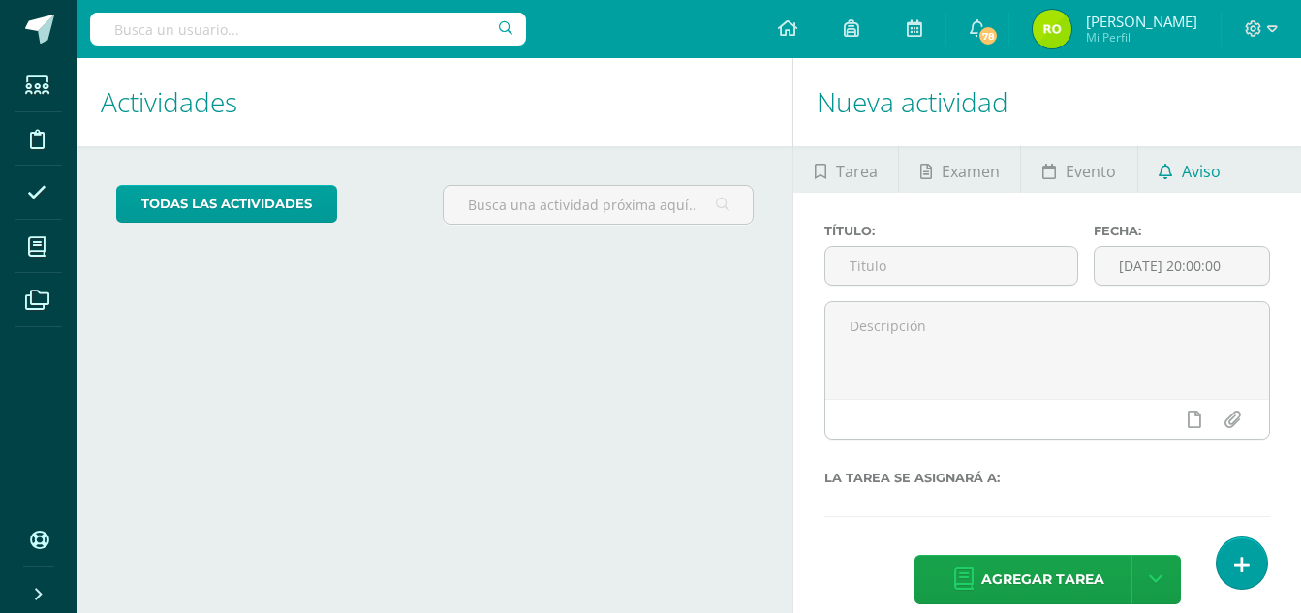
click at [1213, 172] on span "Aviso" at bounding box center [1200, 171] width 39 height 46
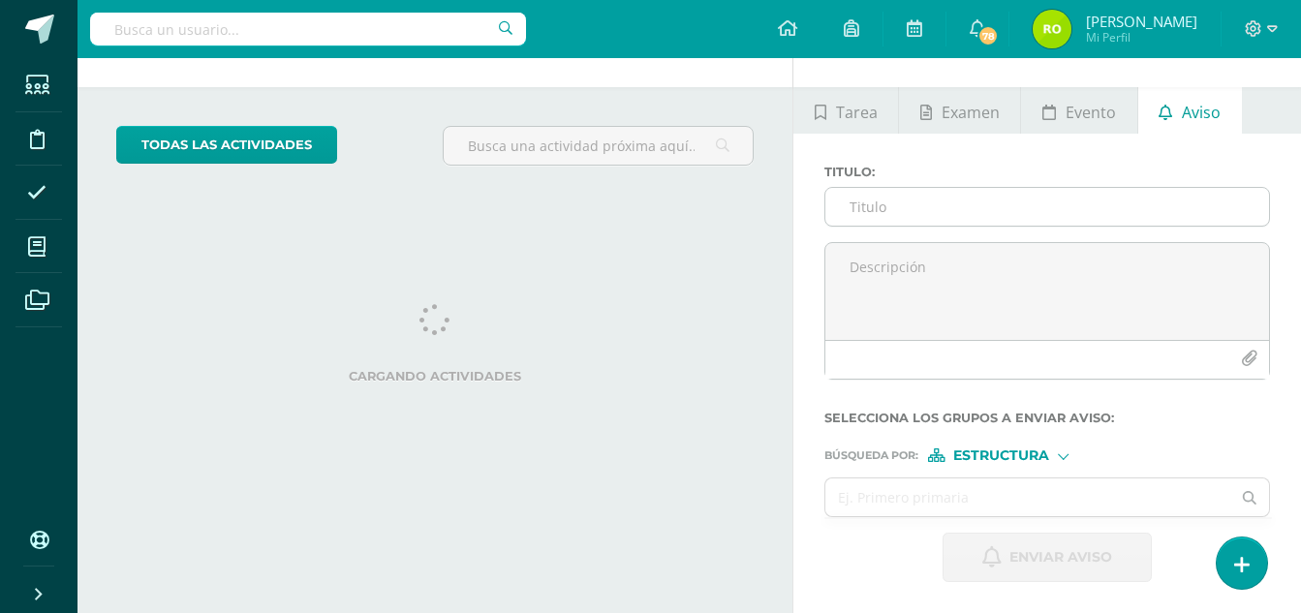
scroll to position [59, 0]
click at [900, 211] on input "Titulo :" at bounding box center [1047, 207] width 444 height 38
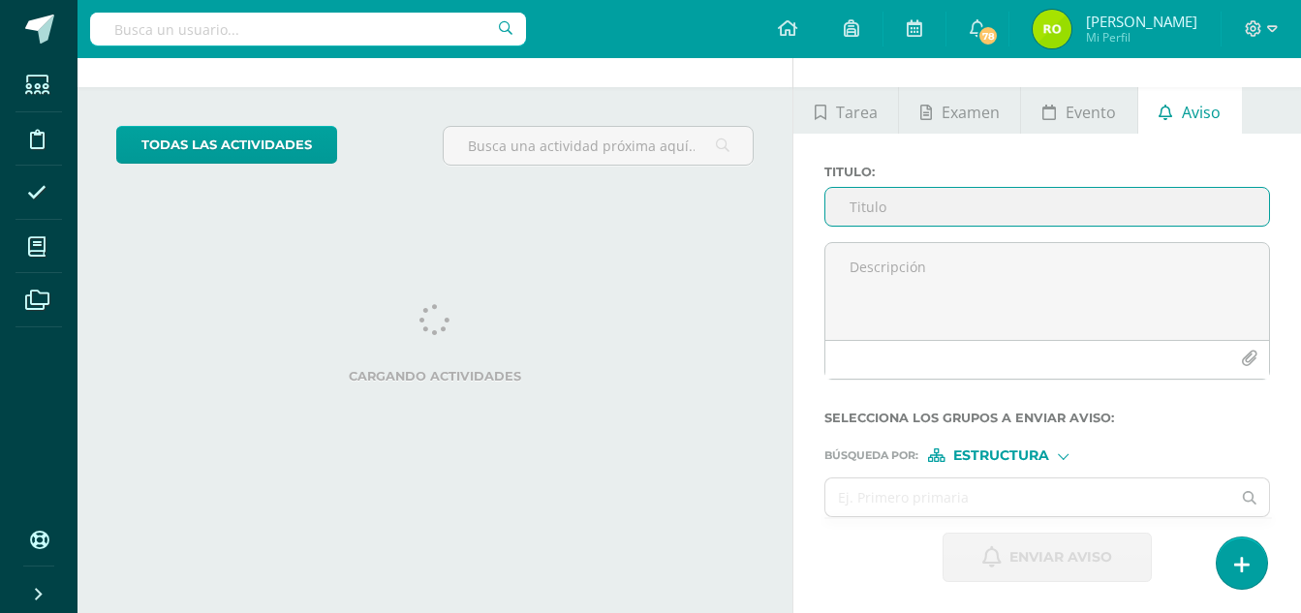
scroll to position [0, 0]
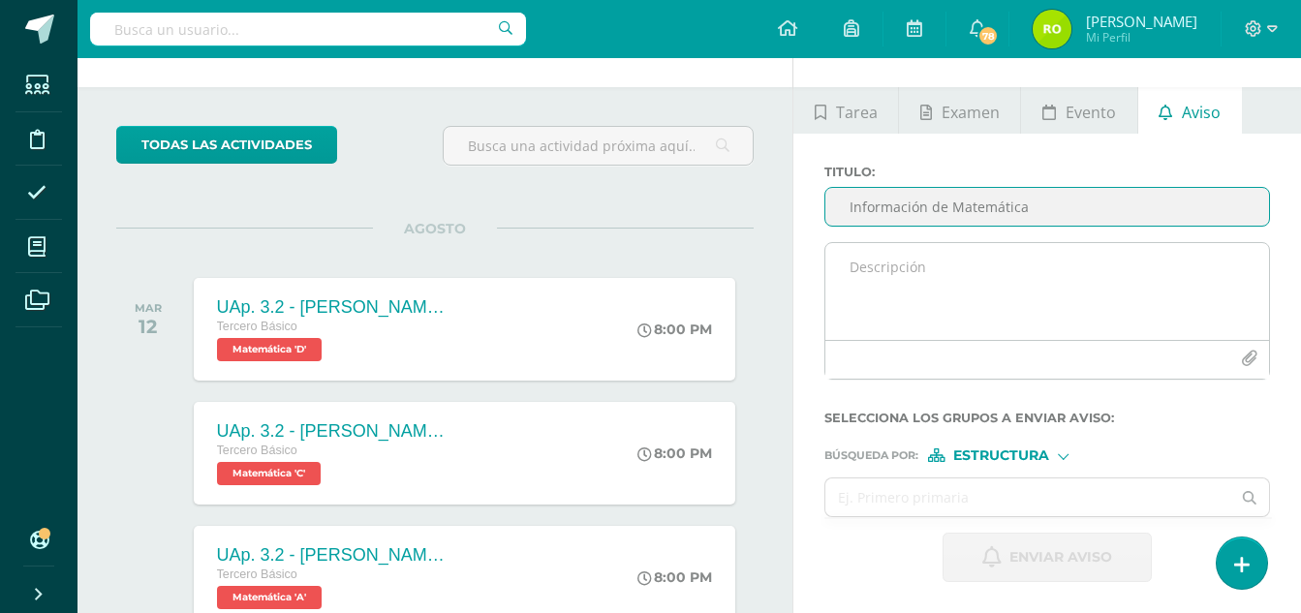
type input "Información de Matemática"
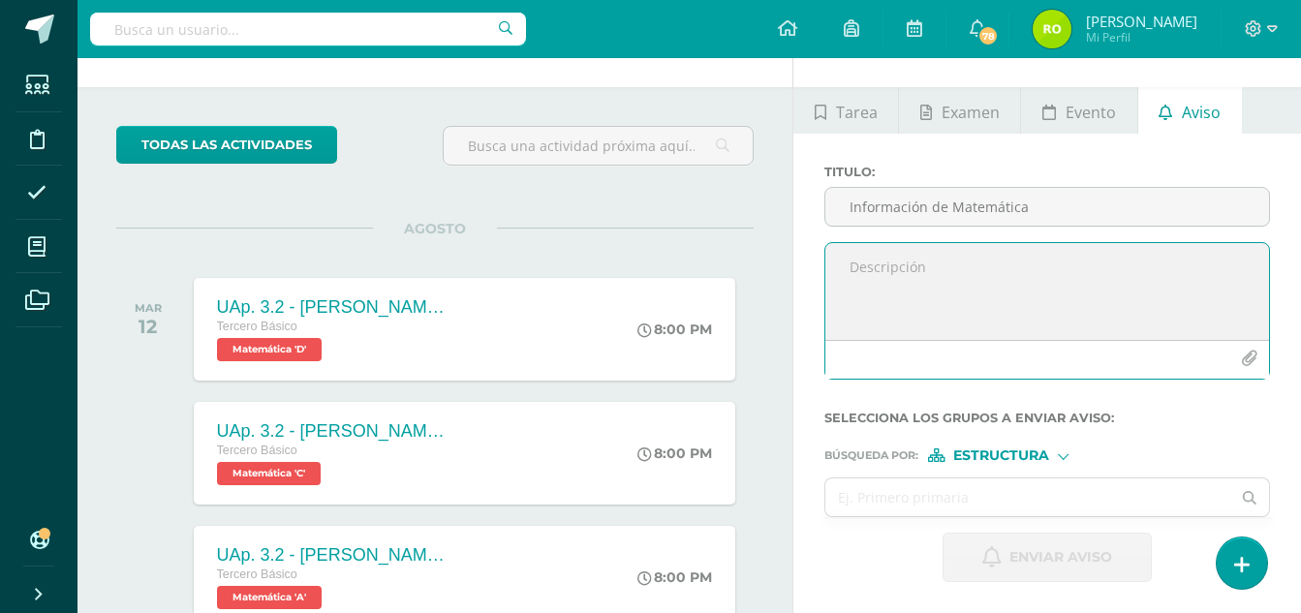
click at [919, 260] on textarea at bounding box center [1047, 291] width 444 height 97
type textarea "b"
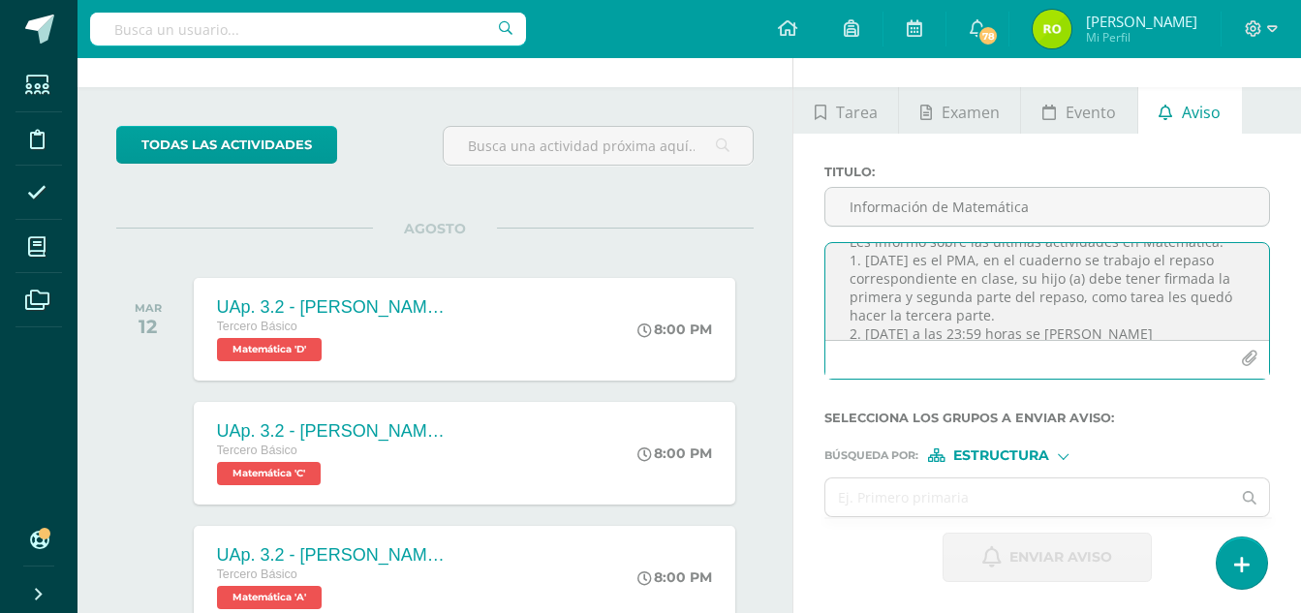
scroll to position [82, 0]
click at [1088, 269] on textarea "Buenas tardes, bendiciones para usted y familia. Les informo sobre las últimas …" at bounding box center [1047, 291] width 444 height 97
click at [1205, 263] on textarea "Buenas tardes, bendiciones para usted y familia. Les informo sobre las últimas …" at bounding box center [1047, 291] width 444 height 97
click at [991, 296] on textarea "Buenas tardes, bendiciones para usted y familia. Les informo sobre las últimas …" at bounding box center [1047, 291] width 444 height 97
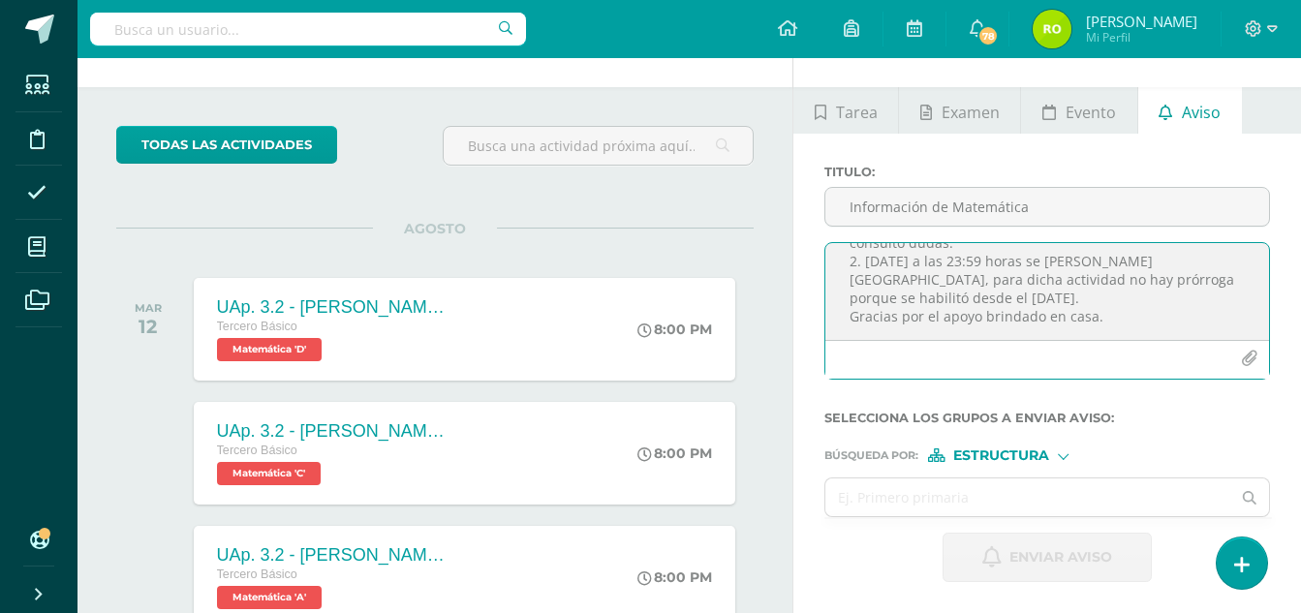
scroll to position [157, 0]
type textarea "Buenas tardes, bendiciones para usted y familia. Les informo sobre las últimas …"
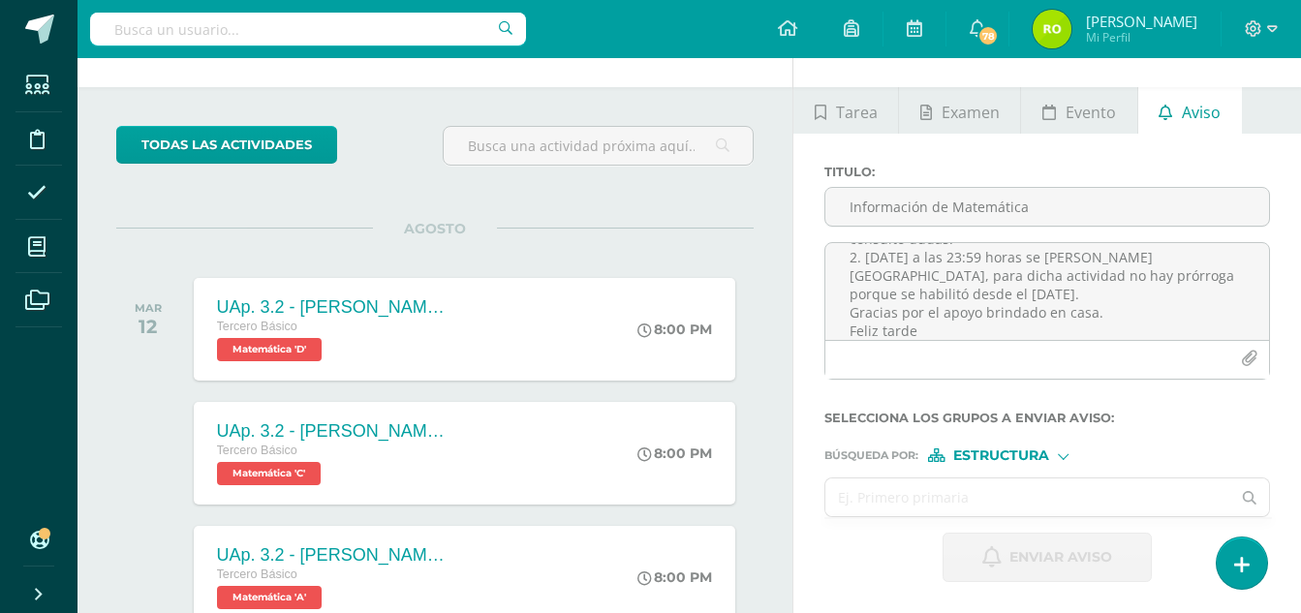
click at [954, 502] on input "text" at bounding box center [1027, 497] width 405 height 38
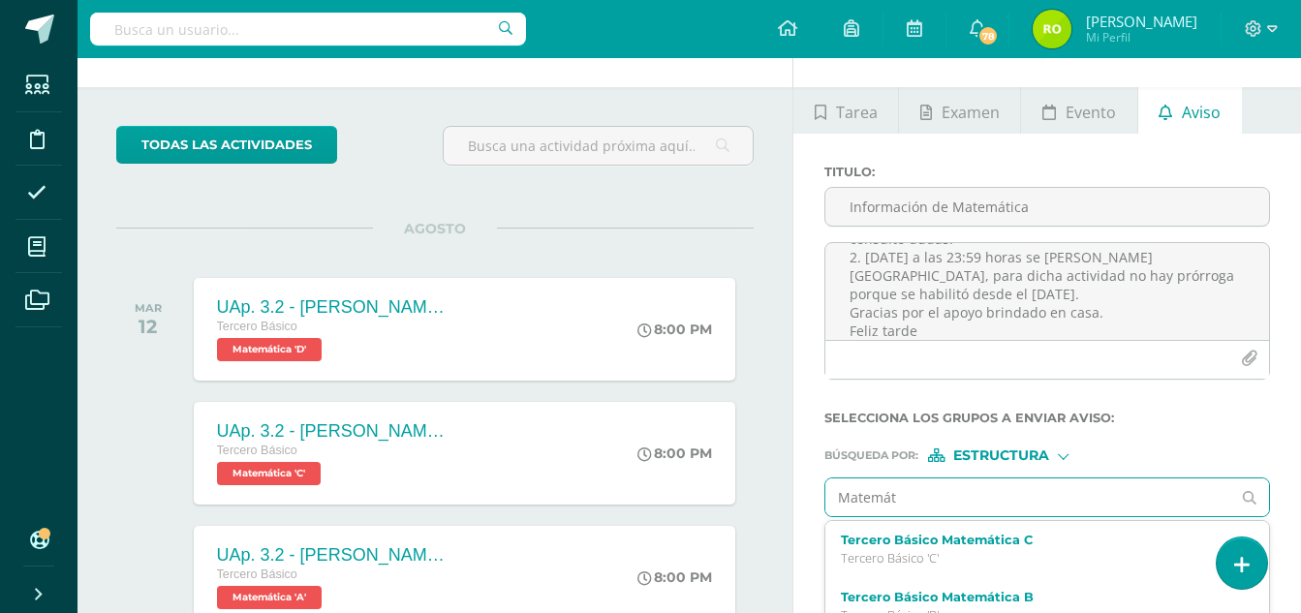
type input "Matemátc"
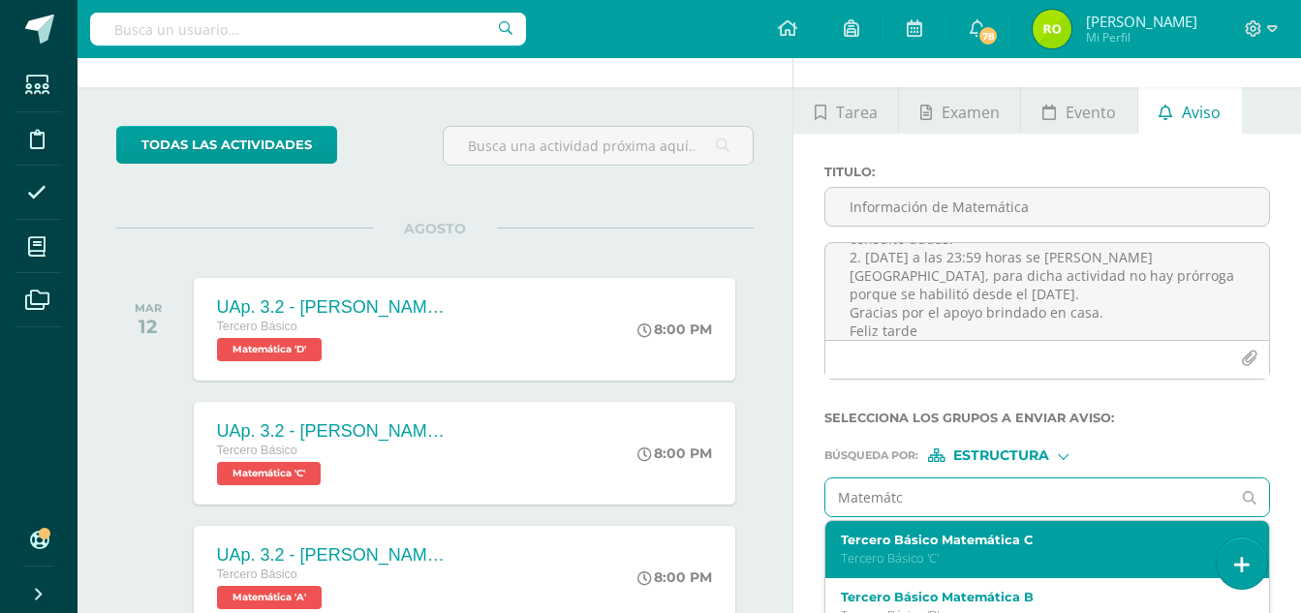
click at [961, 553] on p "Tercero Básico 'C'" at bounding box center [1038, 558] width 395 height 16
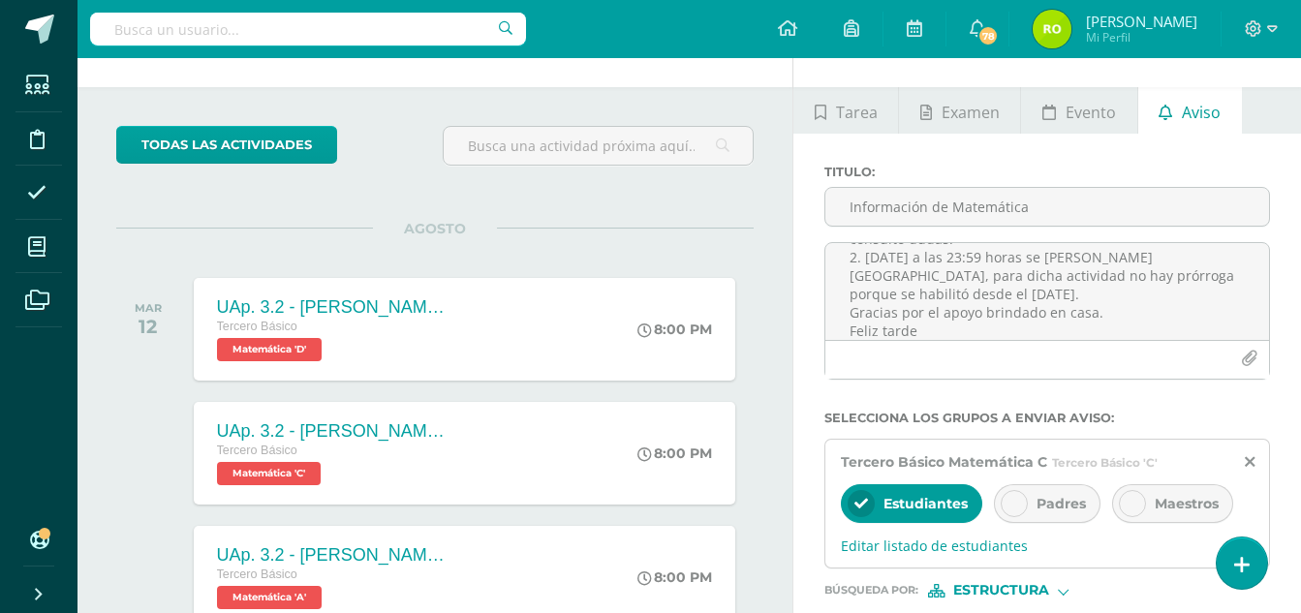
click at [1007, 502] on icon at bounding box center [1014, 504] width 14 height 14
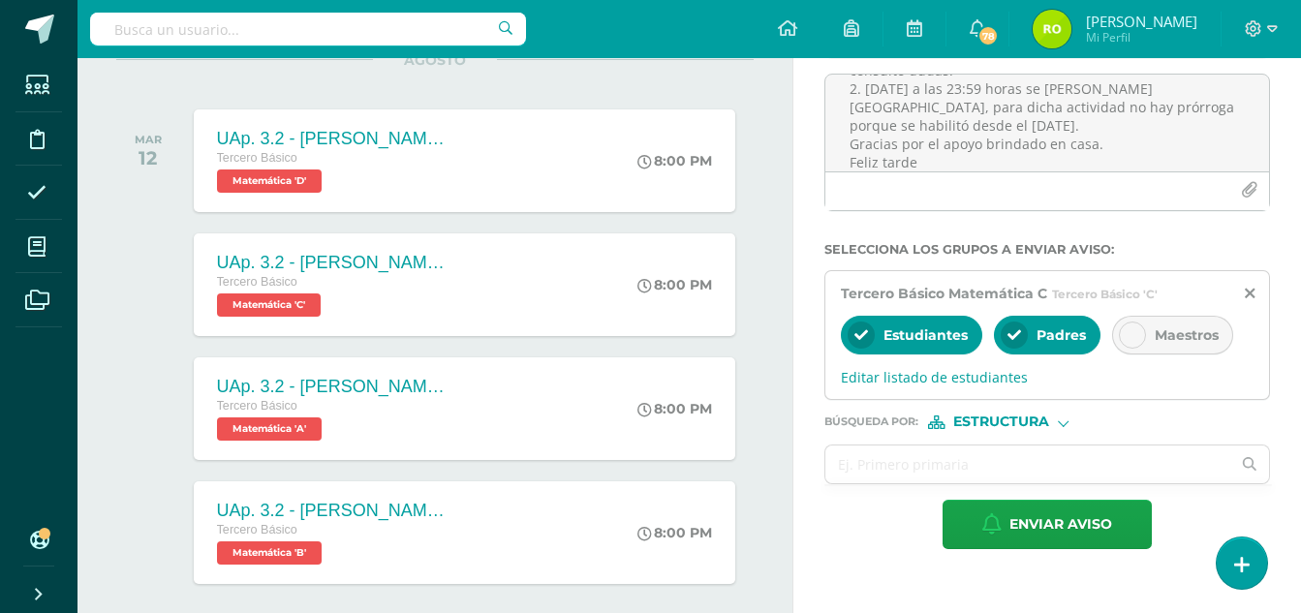
scroll to position [253, 0]
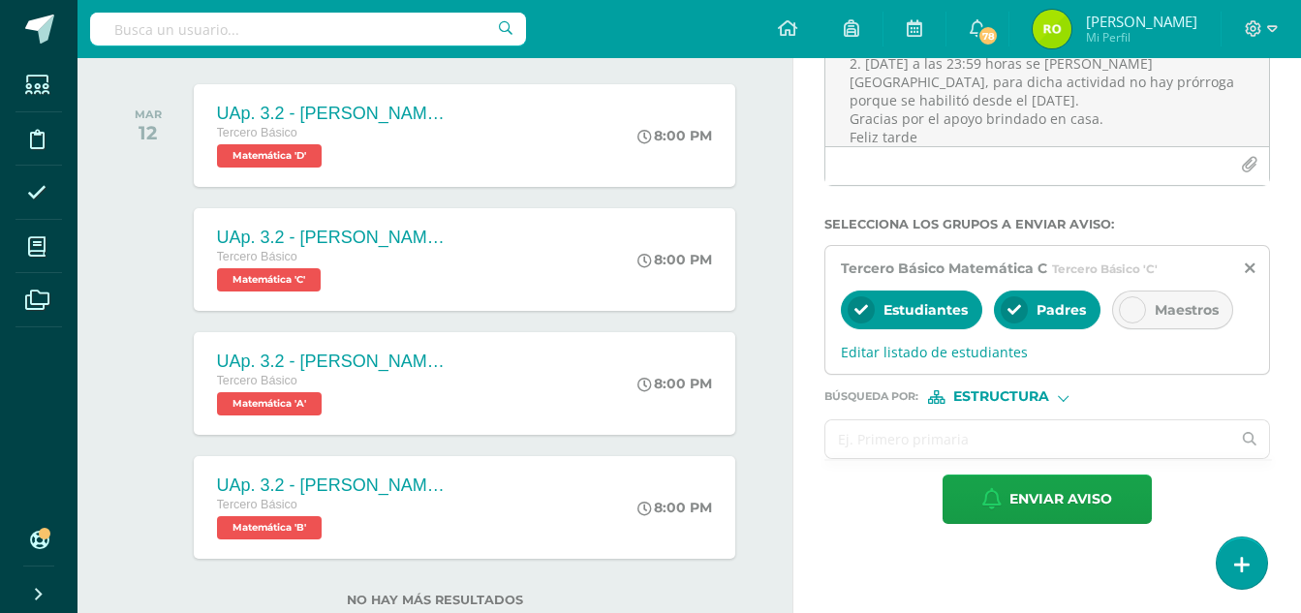
click at [878, 441] on input "text" at bounding box center [1027, 439] width 405 height 38
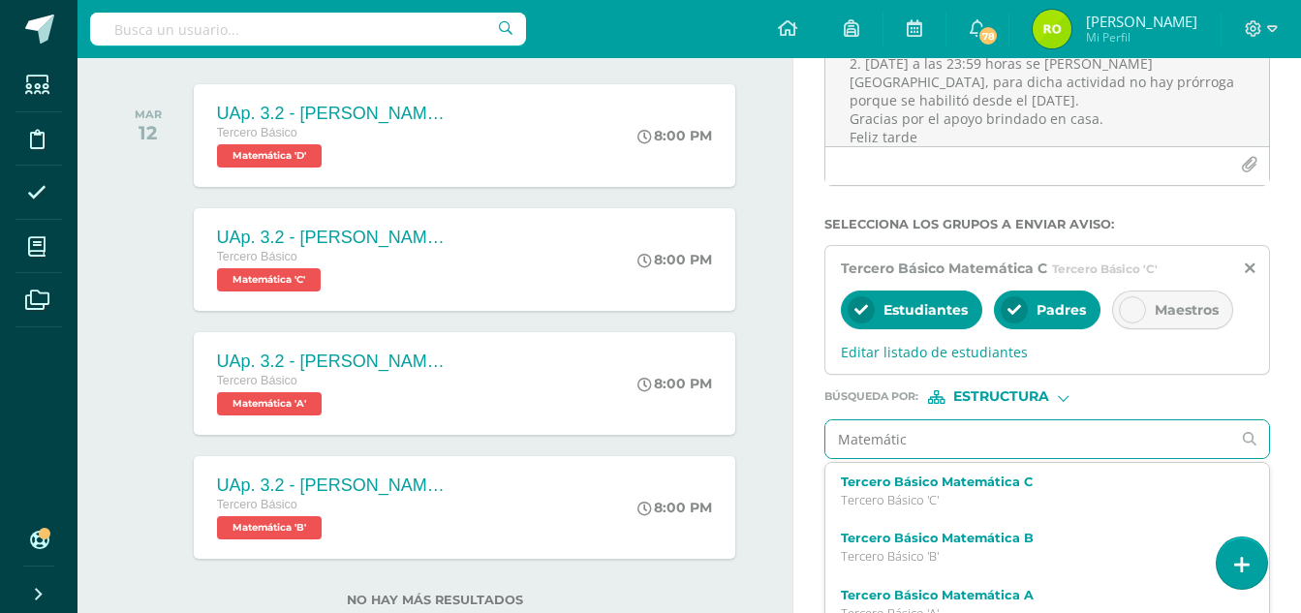
type input "Matemática"
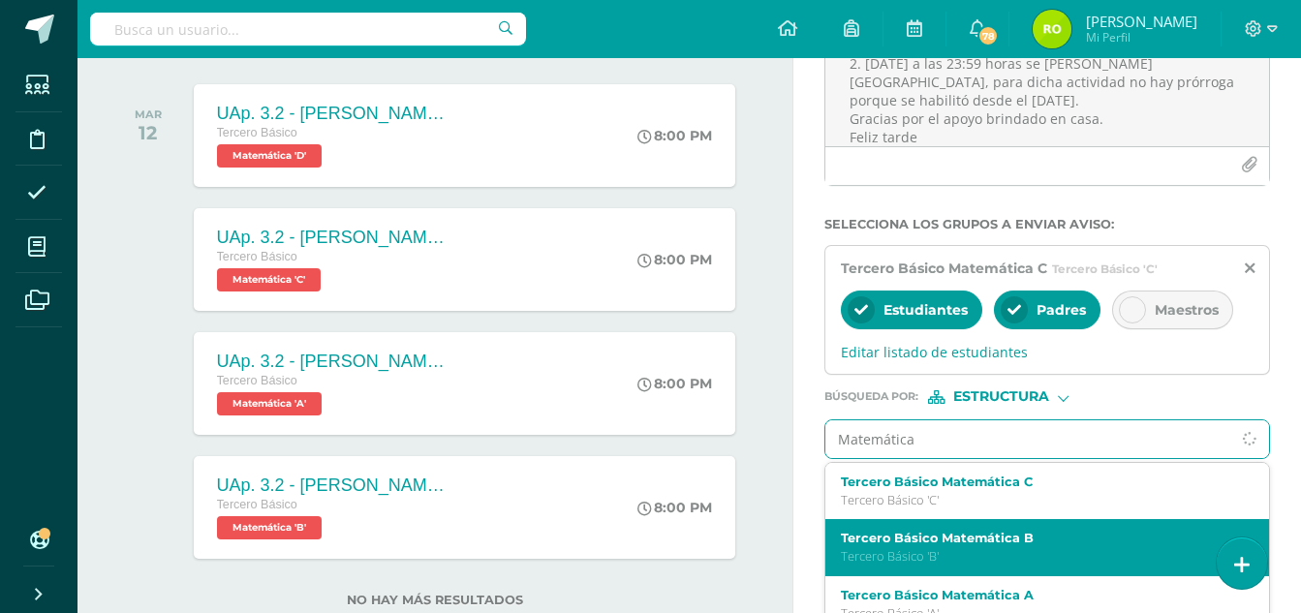
click at [912, 536] on label "Tercero Básico Matemática B" at bounding box center [1038, 538] width 395 height 15
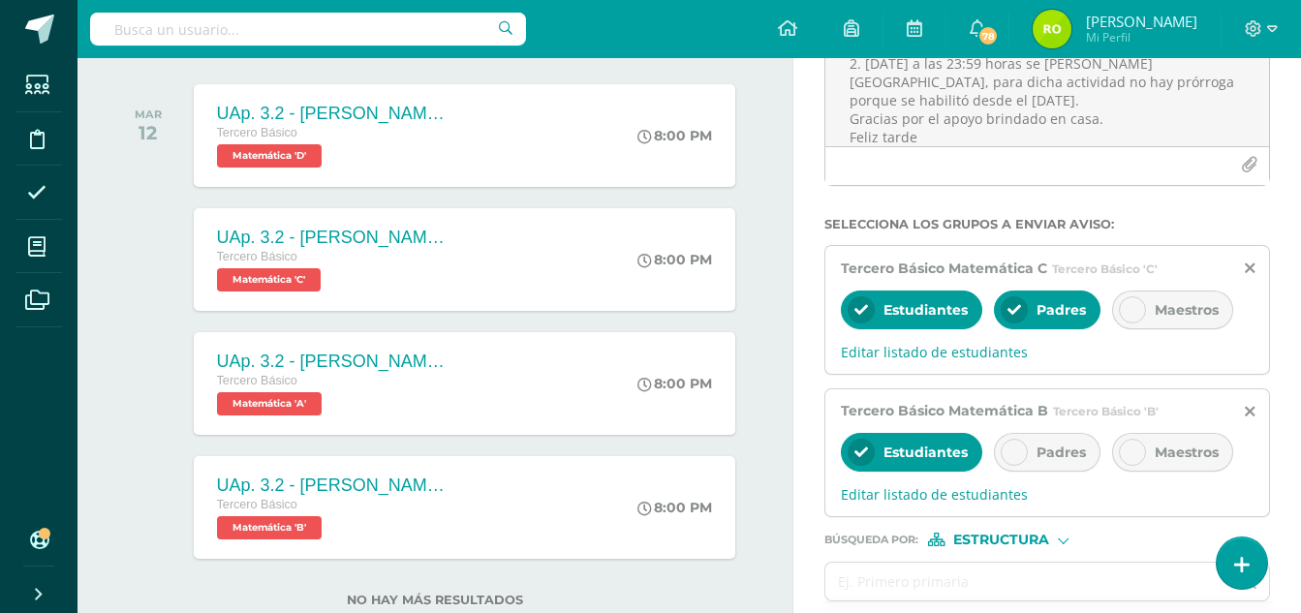
click at [1019, 454] on icon at bounding box center [1014, 452] width 14 height 14
click at [961, 576] on input "text" at bounding box center [1027, 582] width 405 height 38
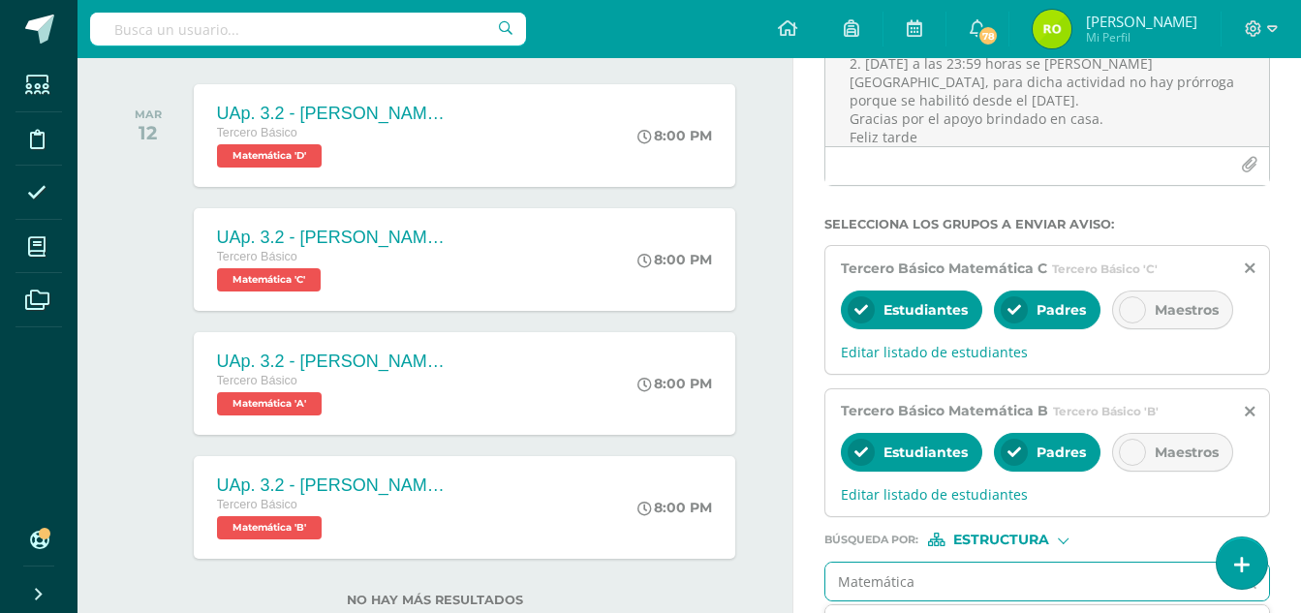
type input "Matemática"
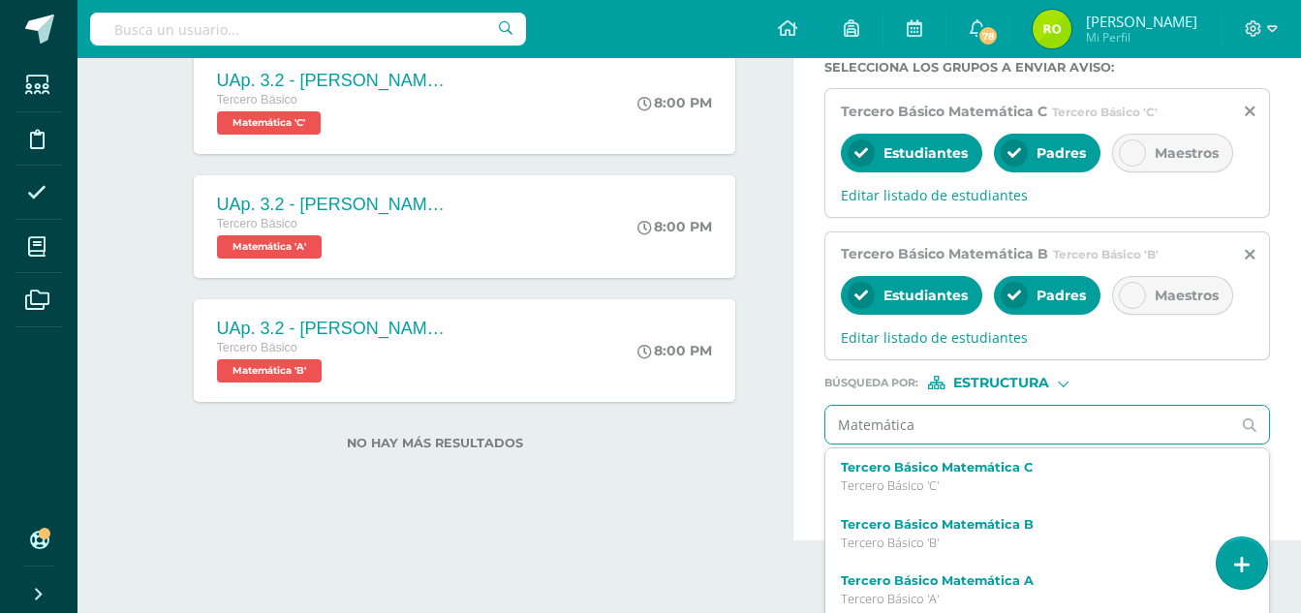
scroll to position [418, 0]
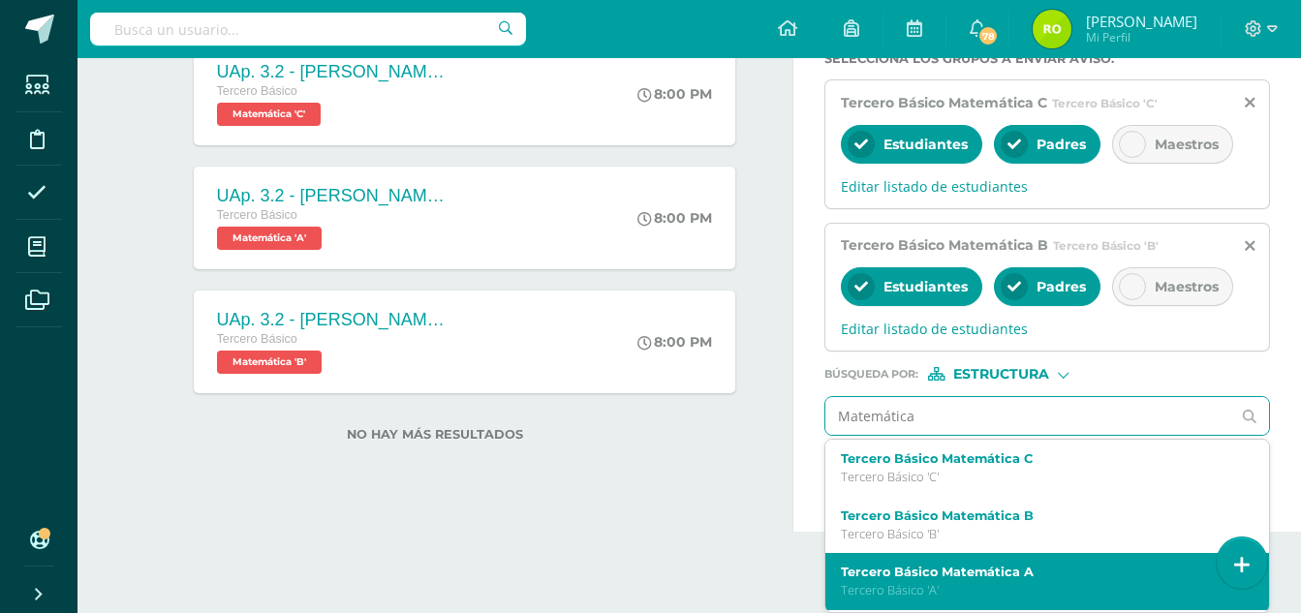
click at [964, 575] on label "Tercero Básico Matemática A" at bounding box center [1038, 572] width 395 height 15
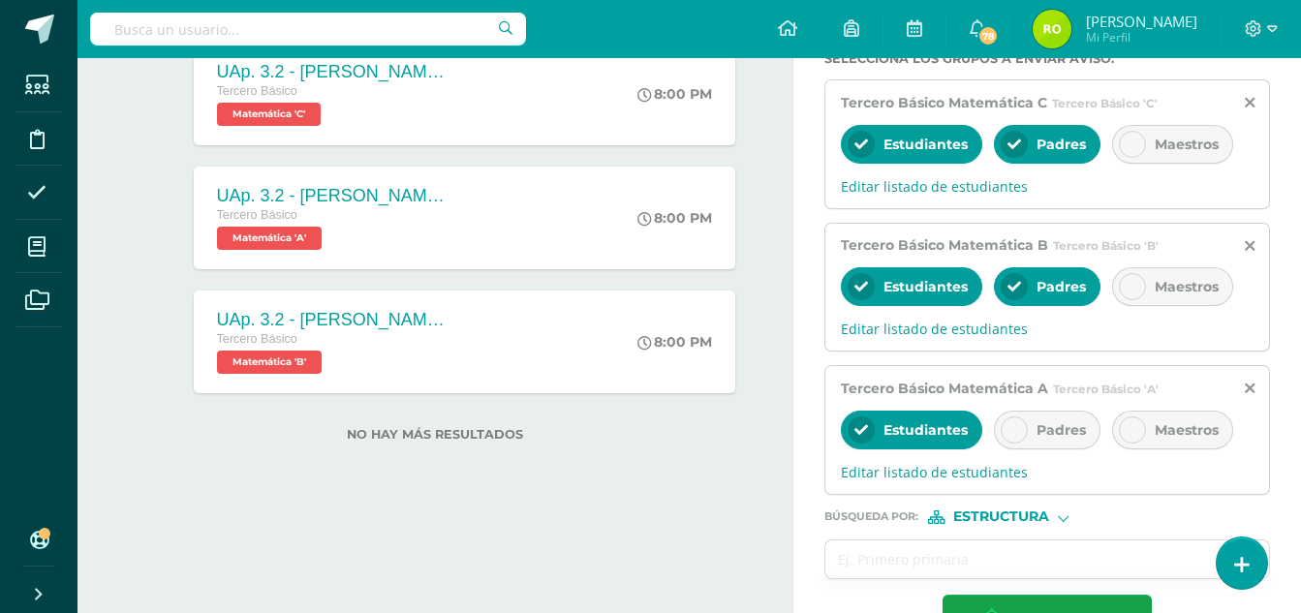
click at [1004, 425] on div at bounding box center [1013, 429] width 27 height 27
click at [879, 549] on input "text" at bounding box center [1027, 559] width 405 height 38
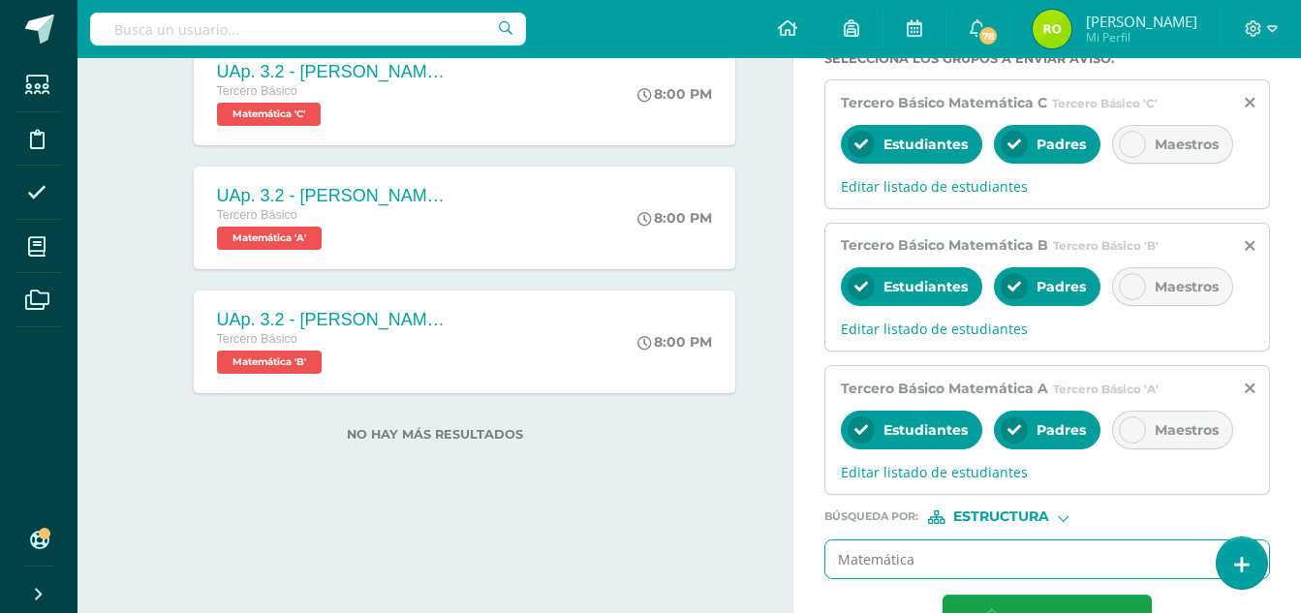
type input "Matemática"
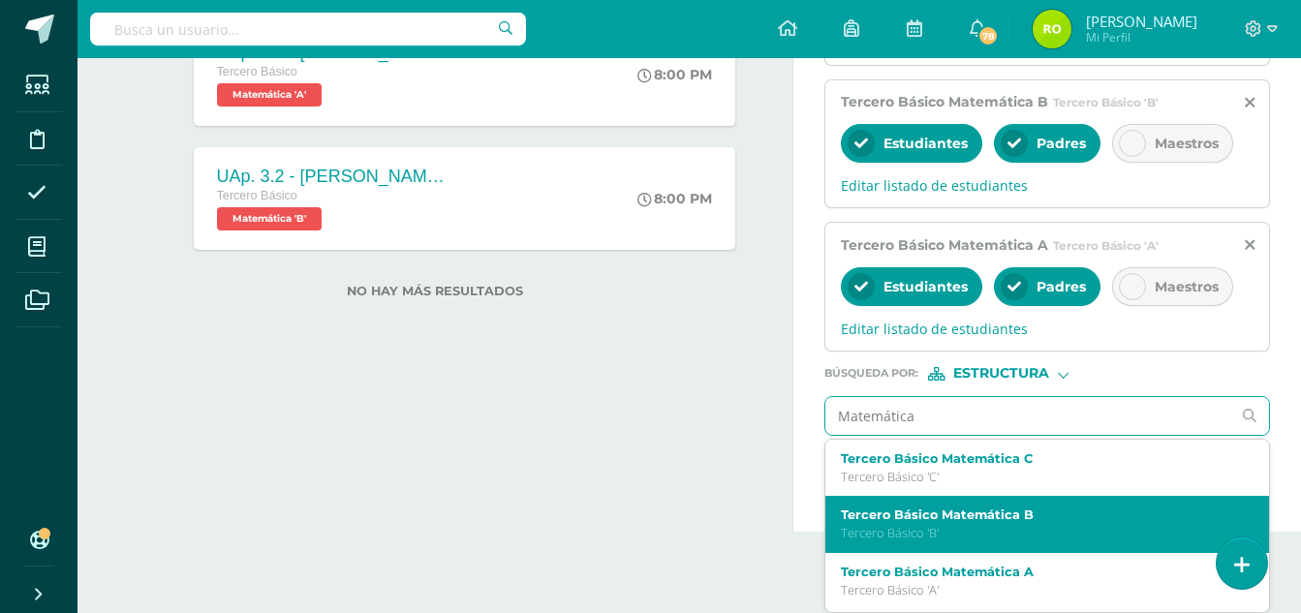
scroll to position [54, 0]
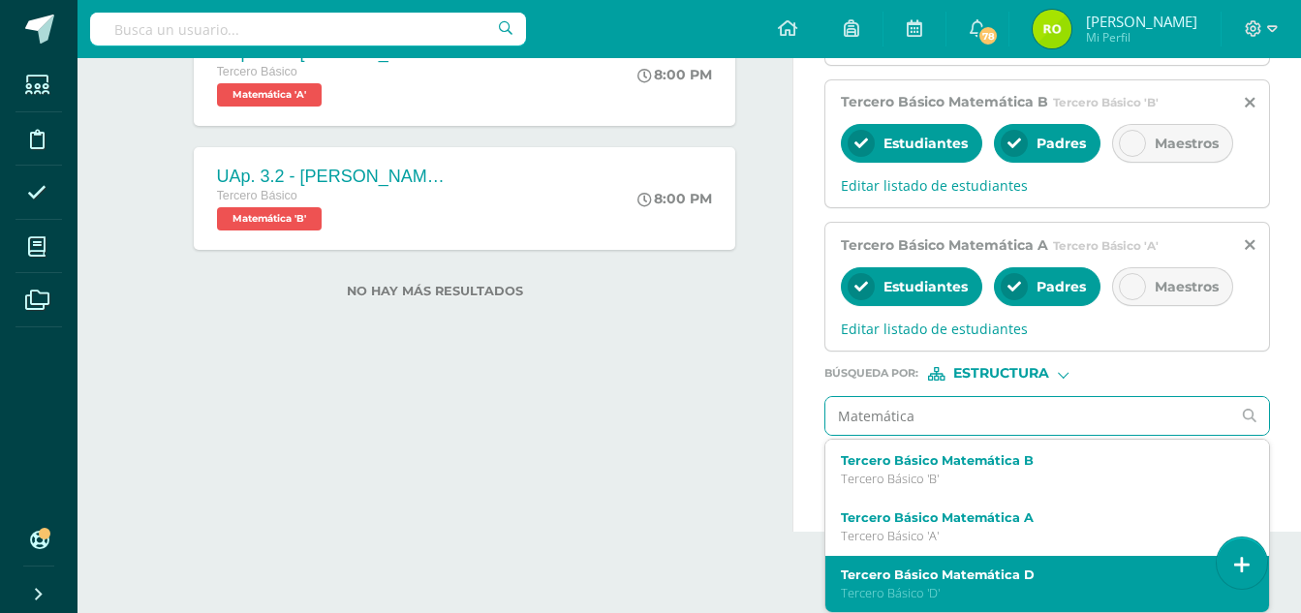
click at [927, 575] on label "Tercero Básico Matemática D" at bounding box center [1038, 574] width 395 height 15
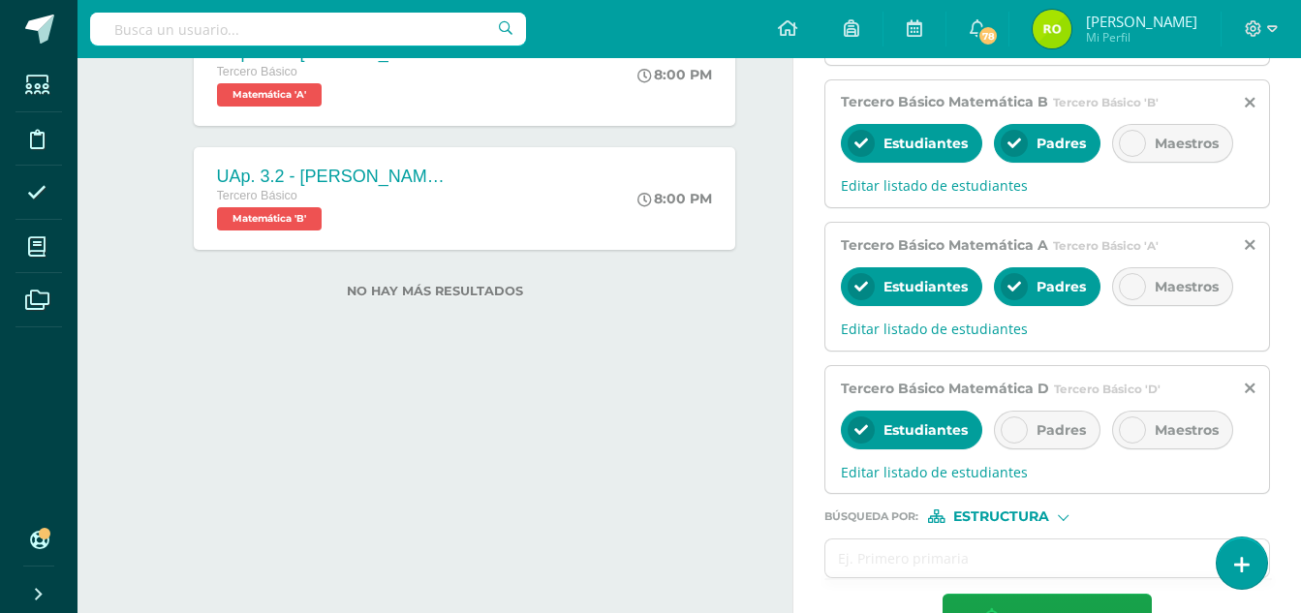
scroll to position [0, 0]
click at [1021, 422] on div at bounding box center [1013, 429] width 27 height 27
click at [942, 567] on input "text" at bounding box center [1027, 558] width 405 height 38
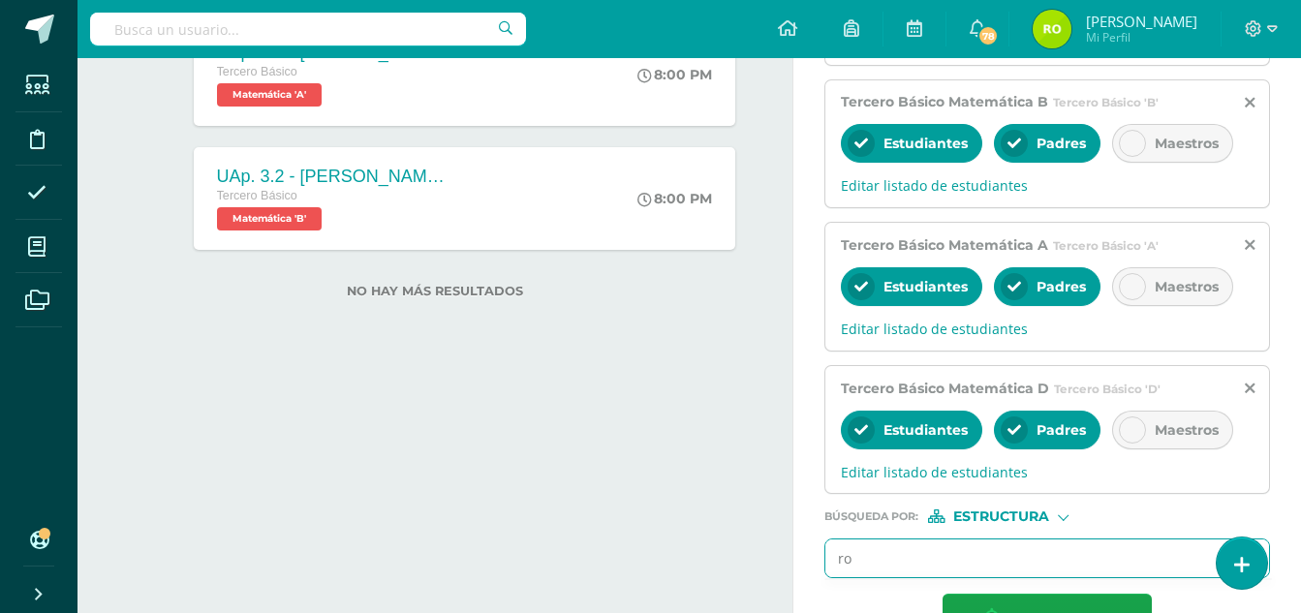
type input "r"
click at [1063, 521] on div "Estructura" at bounding box center [1000, 516] width 145 height 14
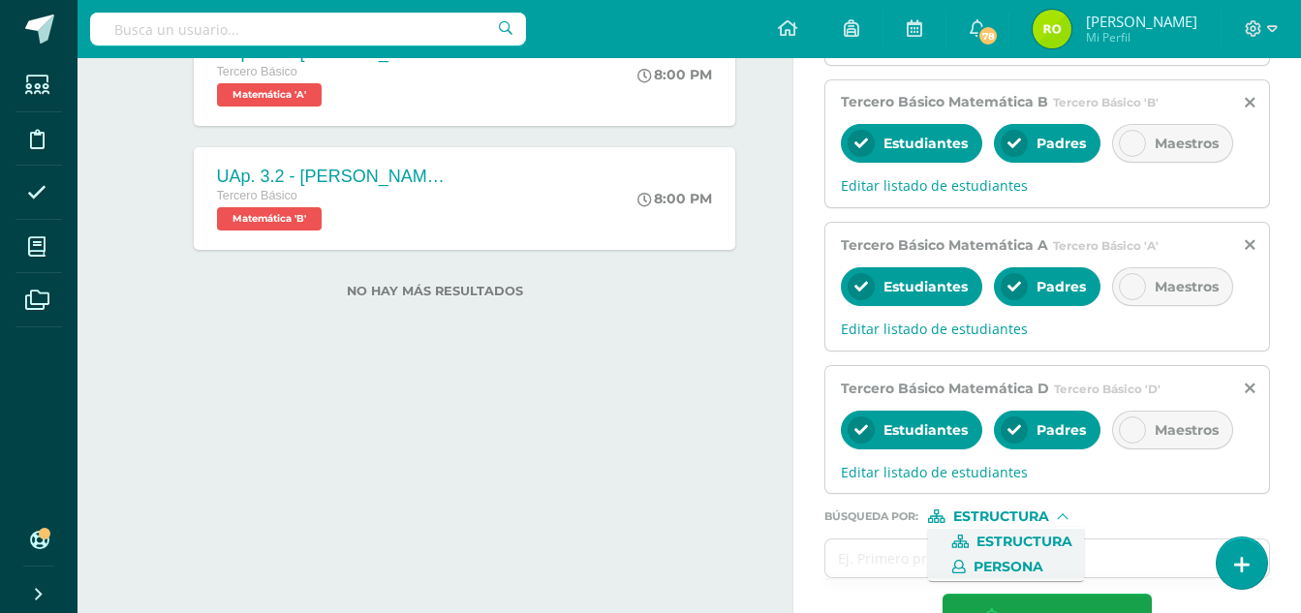
click at [1035, 567] on span "Persona" at bounding box center [1008, 567] width 70 height 11
click at [899, 549] on input "text" at bounding box center [1027, 558] width 405 height 38
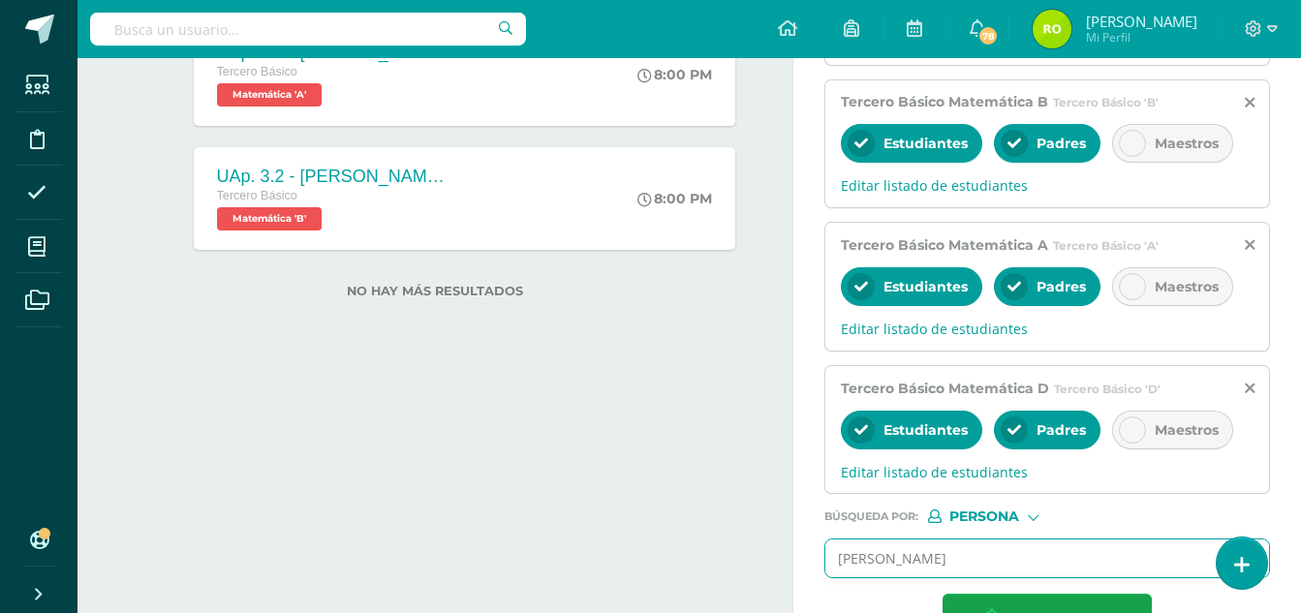
type input "[PERSON_NAME]"
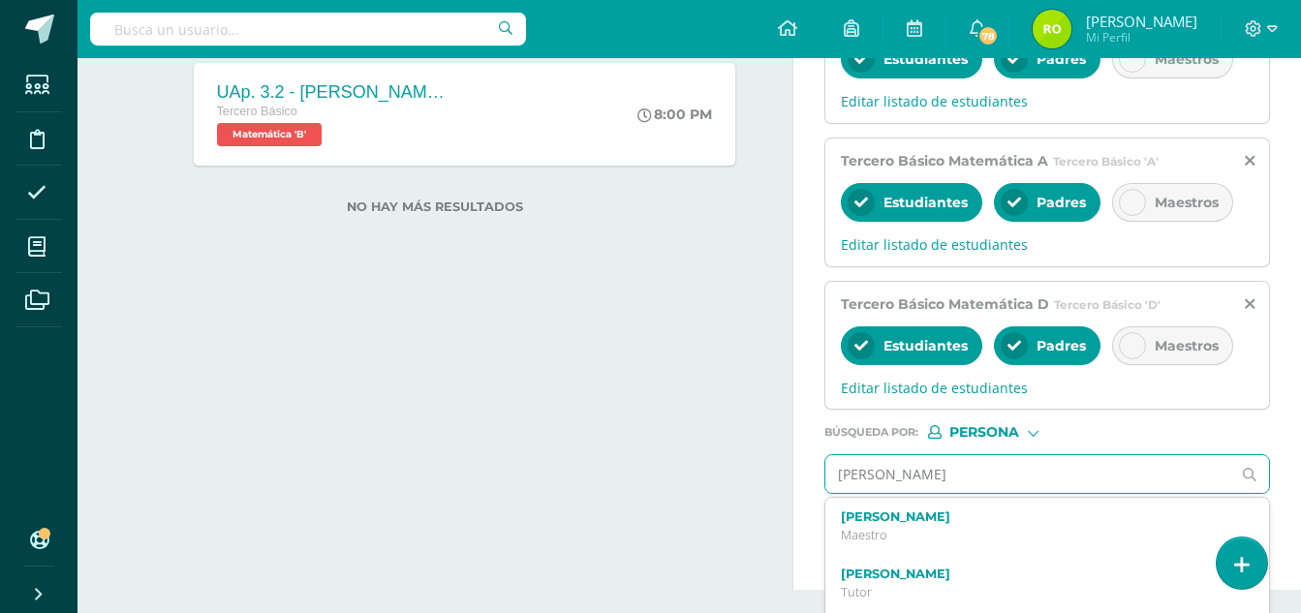
scroll to position [704, 0]
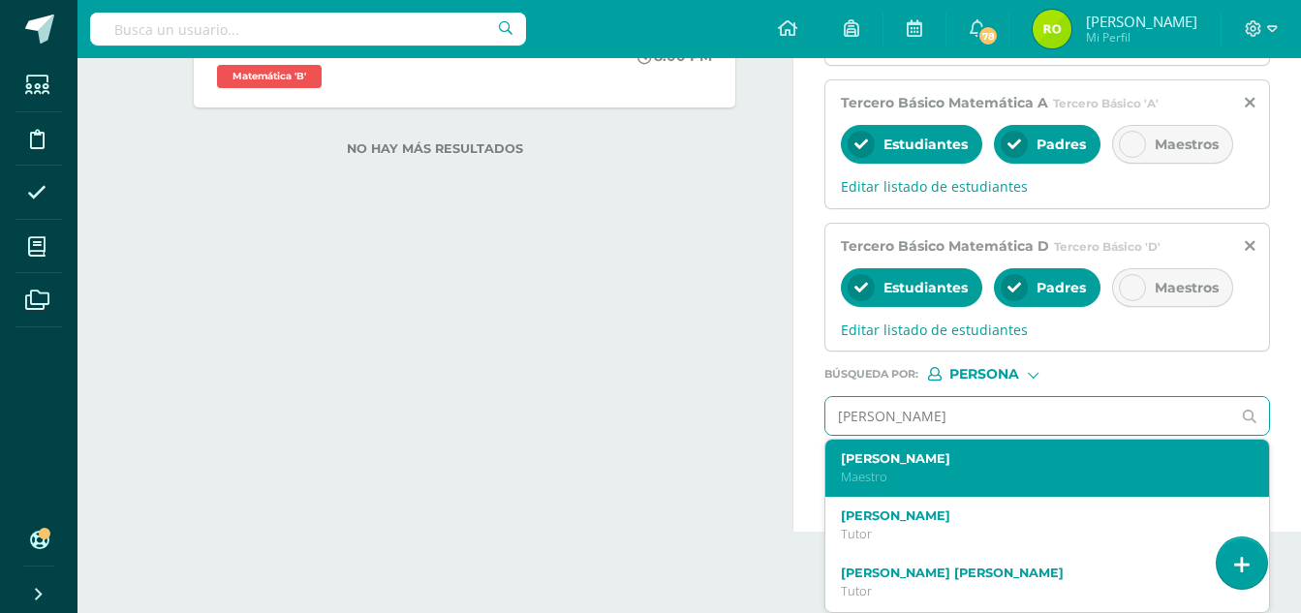
click at [856, 470] on p "Maestro" at bounding box center [1038, 477] width 395 height 16
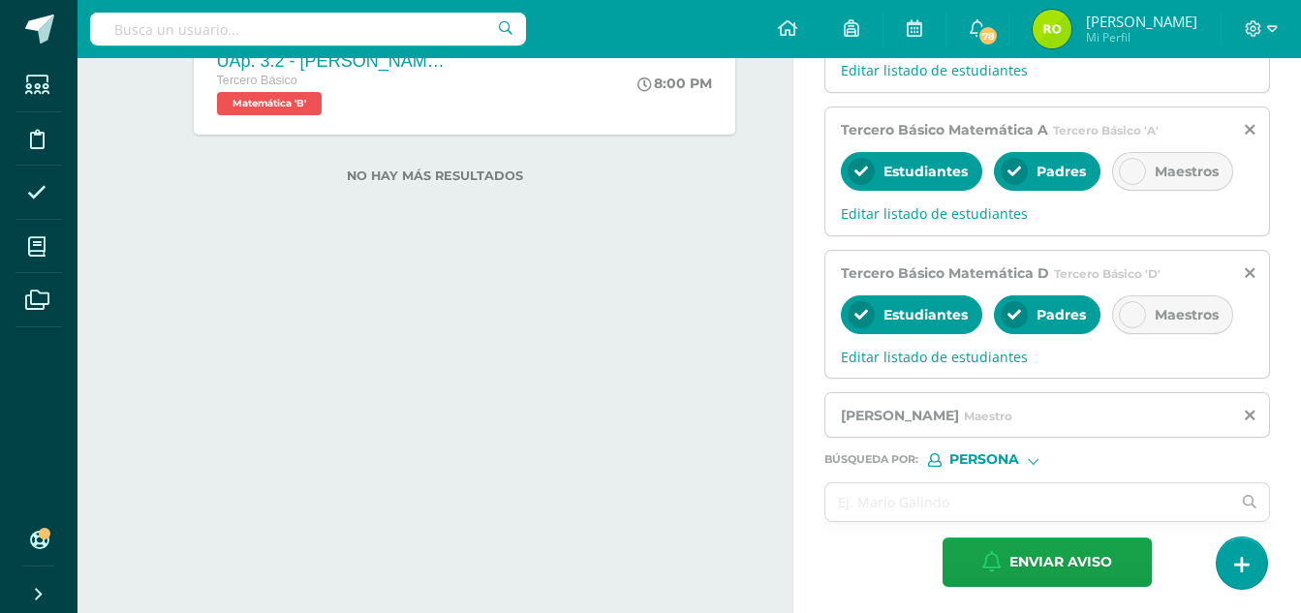
scroll to position [682, 0]
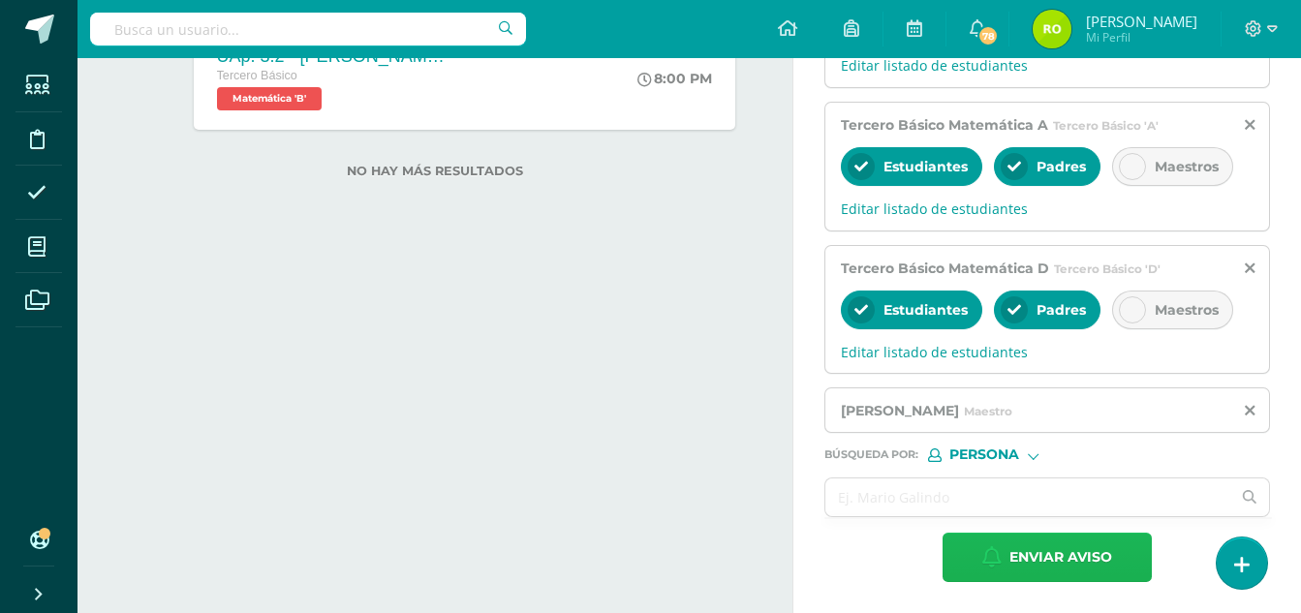
click at [1057, 566] on span "Enviar aviso" at bounding box center [1060, 557] width 103 height 47
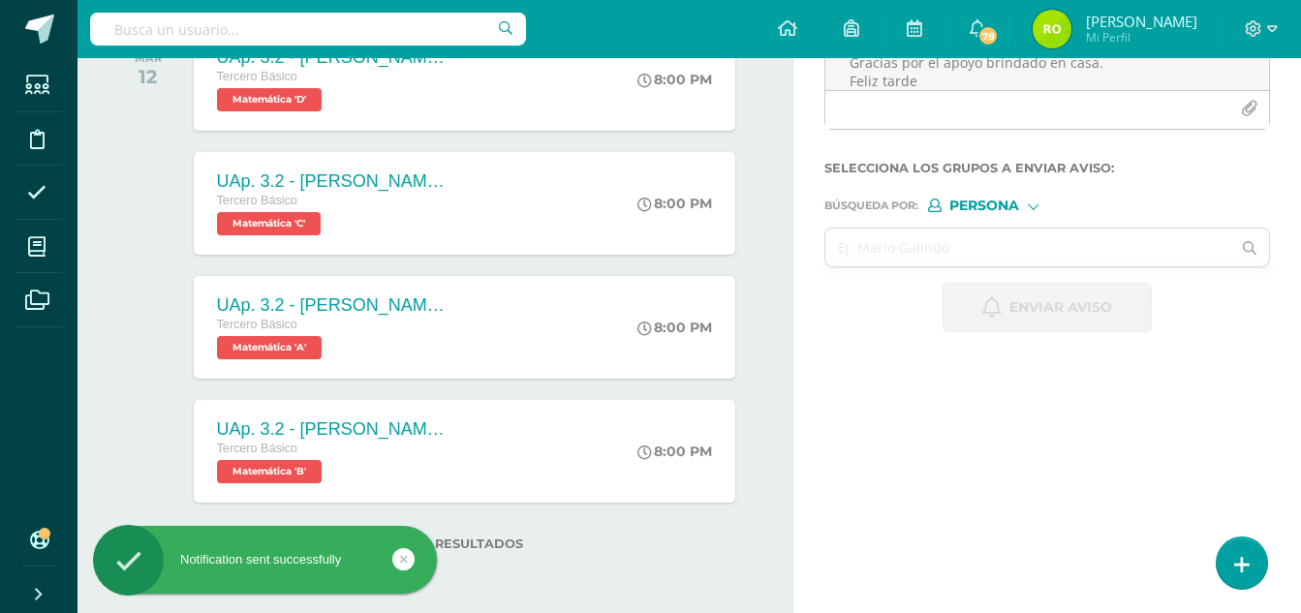
scroll to position [309, 0]
